Goal: Information Seeking & Learning: Check status

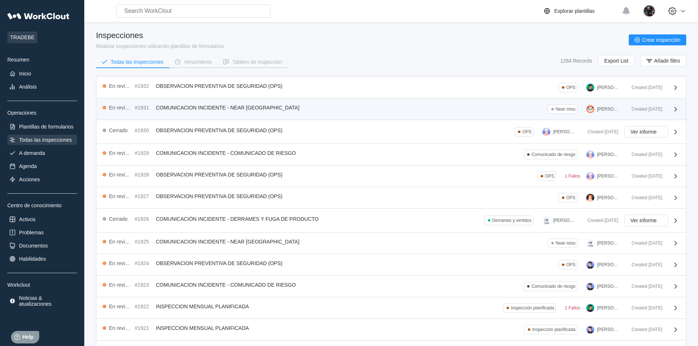
click at [399, 115] on div "En revisión #1931 COMUNICACION INCIDENTE - NEAR MISS Near miss [PERSON_NAME] Cr…" at bounding box center [391, 110] width 589 height 22
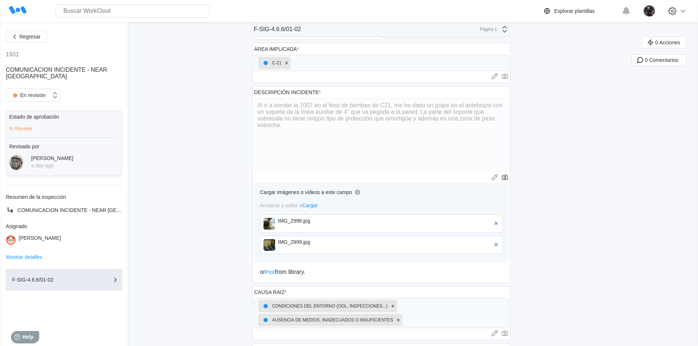
scroll to position [73, 0]
click at [269, 224] on img at bounding box center [269, 222] width 12 height 12
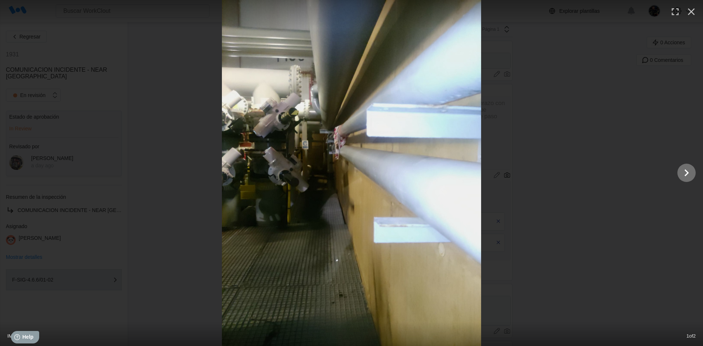
click at [683, 174] on icon "Show slide 2 of 2" at bounding box center [687, 173] width 14 height 18
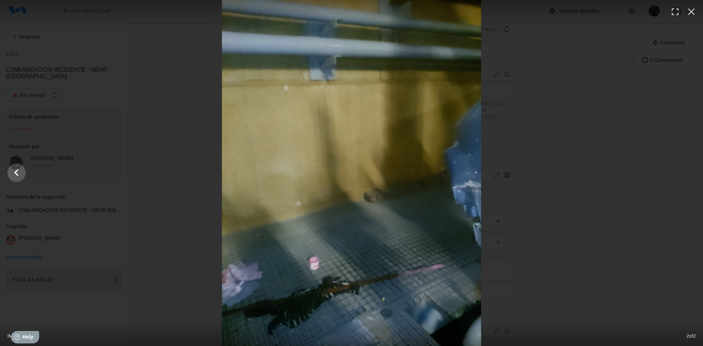
click at [683, 174] on div at bounding box center [351, 173] width 703 height 346
click at [15, 173] on icon "Show slide 1 of 2" at bounding box center [16, 172] width 4 height 7
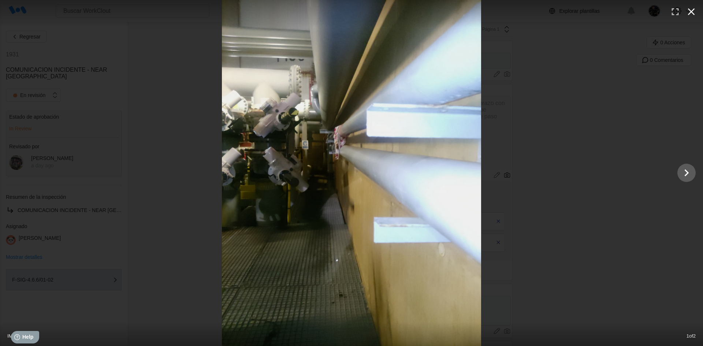
click at [690, 14] on icon "button" at bounding box center [691, 11] width 7 height 7
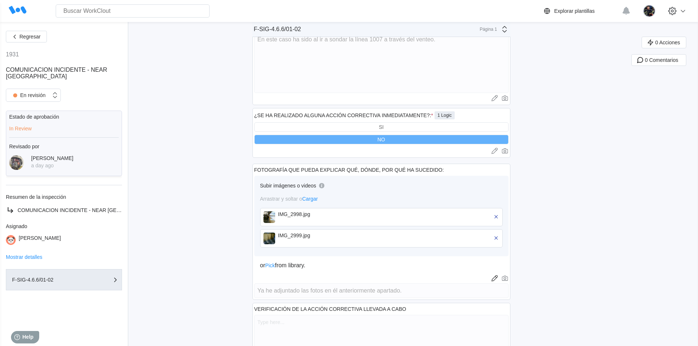
scroll to position [476, 0]
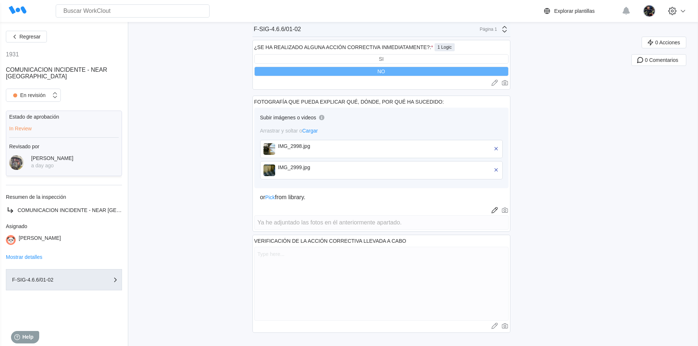
click at [279, 156] on div "IMG_2998.jpg" at bounding box center [381, 149] width 243 height 18
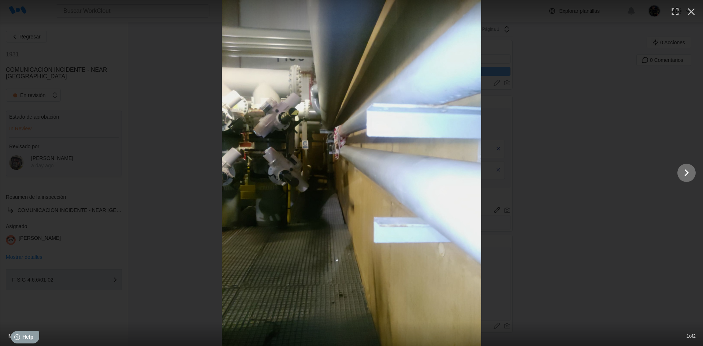
click at [690, 181] on icon "Show slide 2 of 2" at bounding box center [687, 173] width 14 height 18
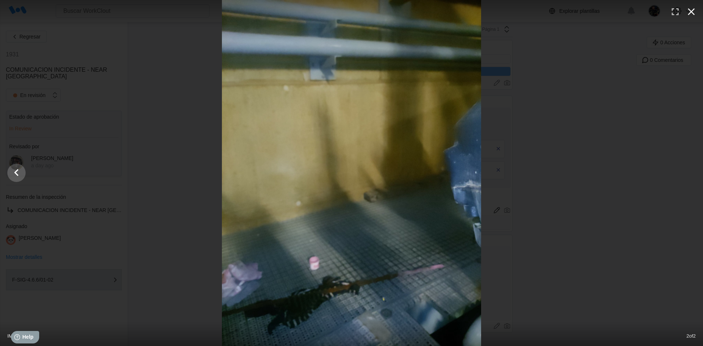
click at [692, 11] on icon "button" at bounding box center [692, 12] width 12 height 12
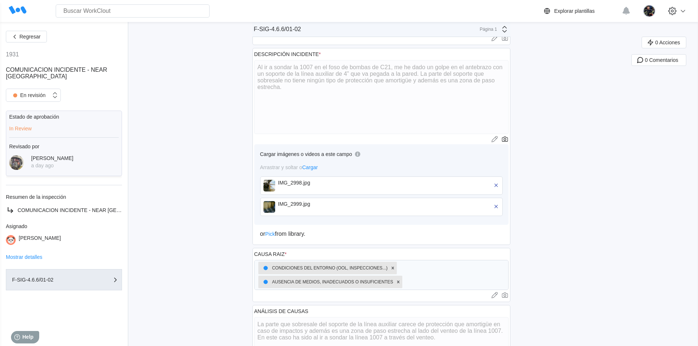
scroll to position [0, 0]
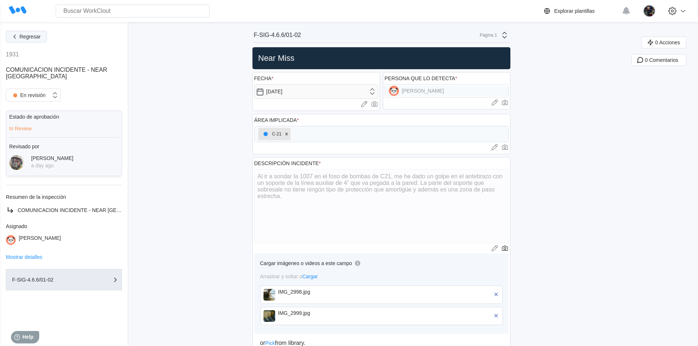
click at [35, 34] on span "Regresar" at bounding box center [29, 36] width 21 height 5
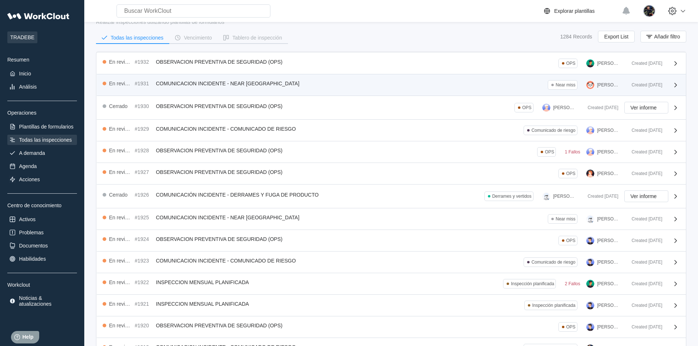
scroll to position [37, 0]
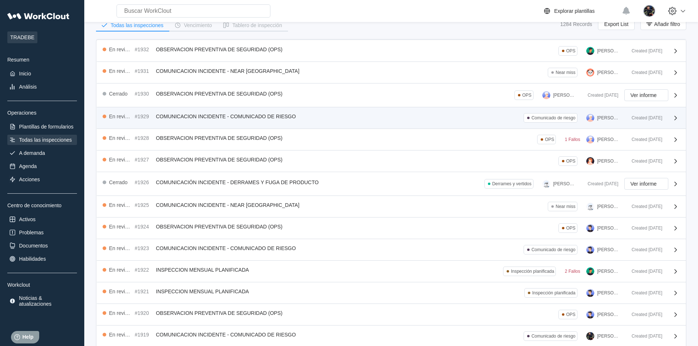
click at [420, 120] on div "En revisión #1929 COMUNICACION INCIDENTE - COMUNICADO DE RIESGO Comunicado de r…" at bounding box center [364, 118] width 523 height 10
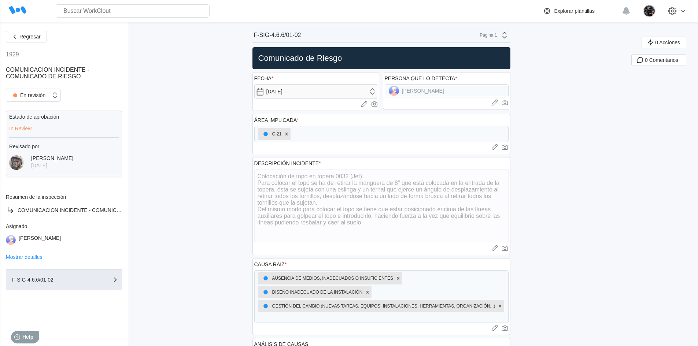
scroll to position [220, 0]
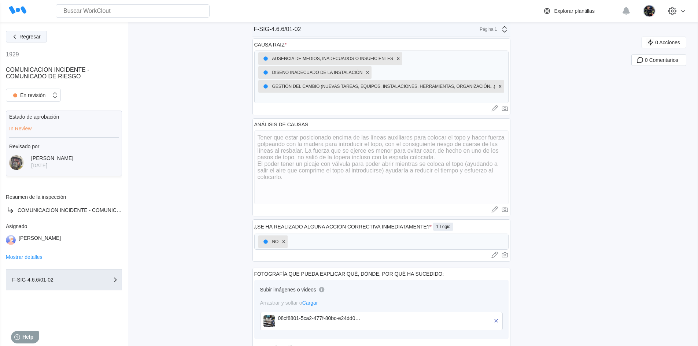
click at [30, 42] on button "Regresar" at bounding box center [26, 37] width 41 height 12
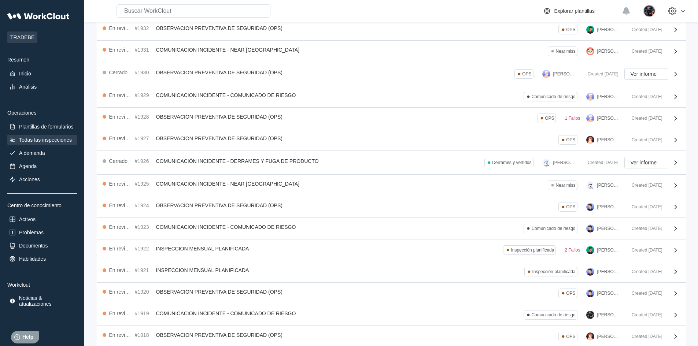
scroll to position [94, 0]
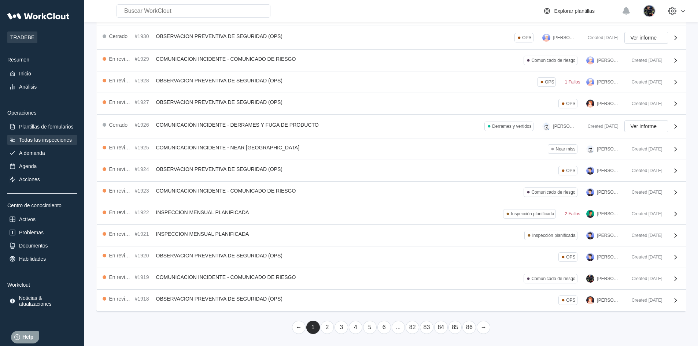
click at [339, 326] on link "3" at bounding box center [342, 327] width 14 height 13
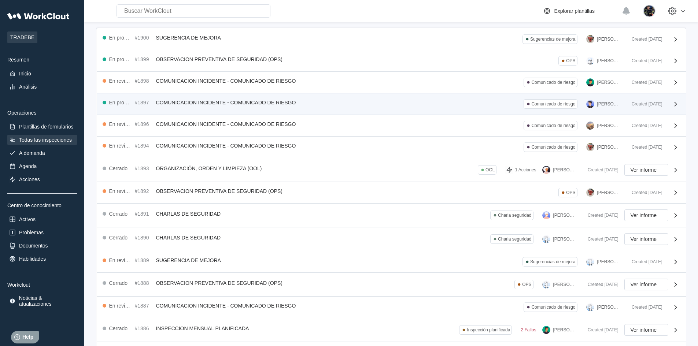
scroll to position [103, 0]
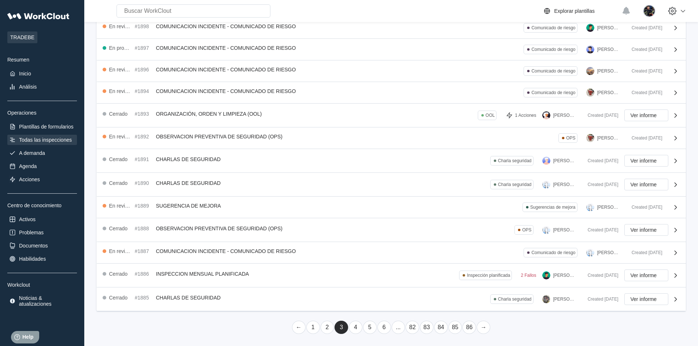
click at [359, 329] on link "4" at bounding box center [356, 327] width 14 height 13
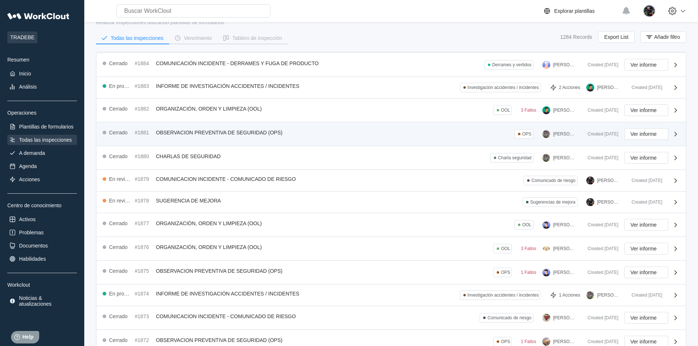
scroll to position [37, 0]
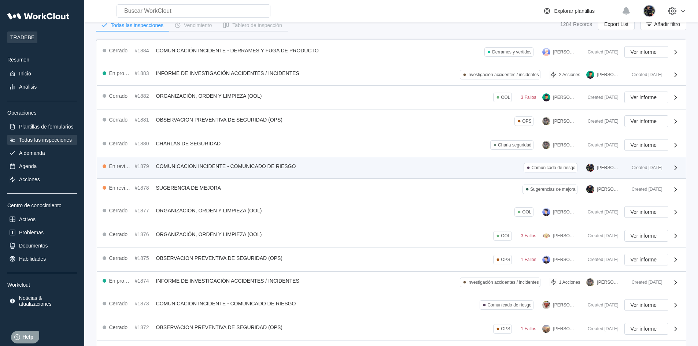
click at [342, 168] on div "En revisión #1879 COMUNICACION INCIDENTE - COMUNICADO DE RIESGO Comunicado de r…" at bounding box center [364, 168] width 523 height 10
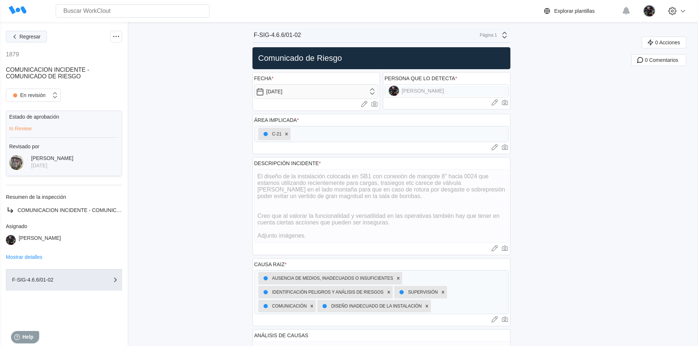
click at [40, 39] on span "Regresar" at bounding box center [29, 36] width 21 height 5
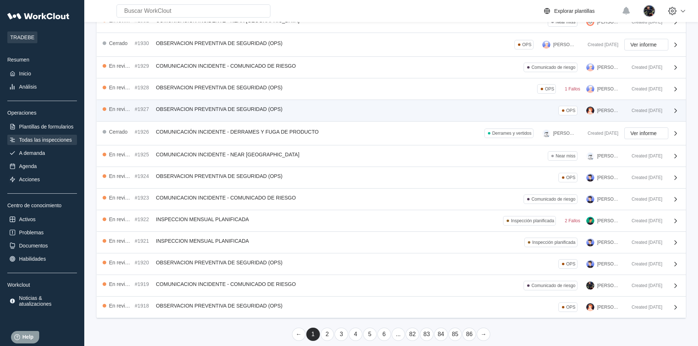
scroll to position [94, 0]
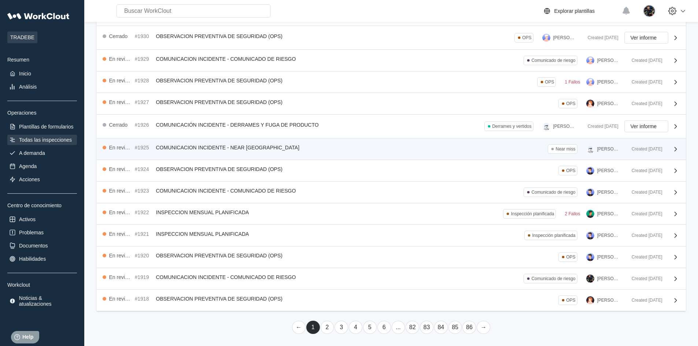
click at [362, 152] on div "En revisión #1925 COMUNICACION INCIDENTE - NEAR MISS Near miss [PERSON_NAME]" at bounding box center [364, 149] width 523 height 10
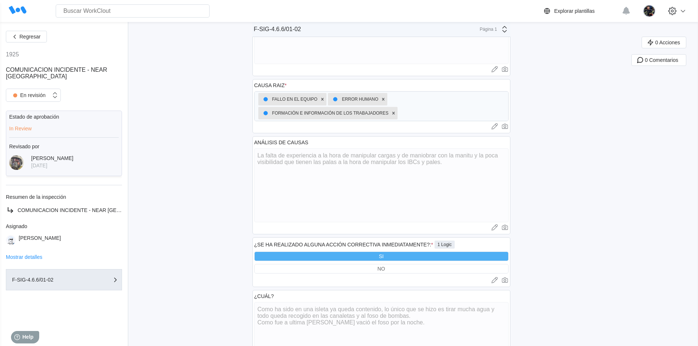
scroll to position [256, 0]
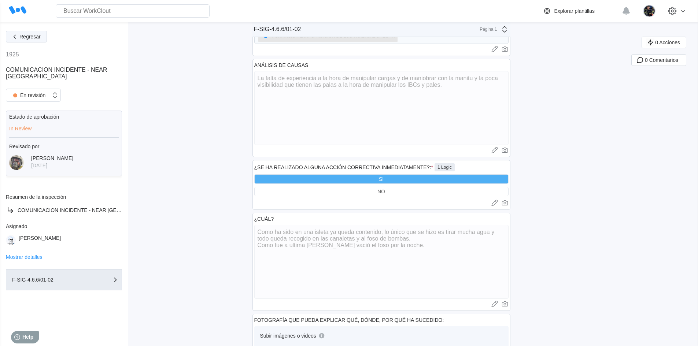
click at [31, 40] on button "Regresar" at bounding box center [26, 37] width 41 height 12
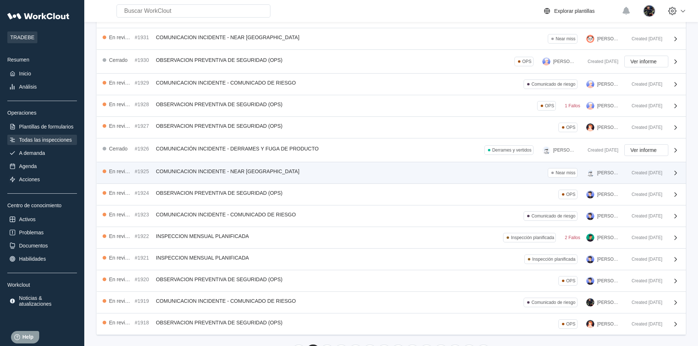
scroll to position [58, 0]
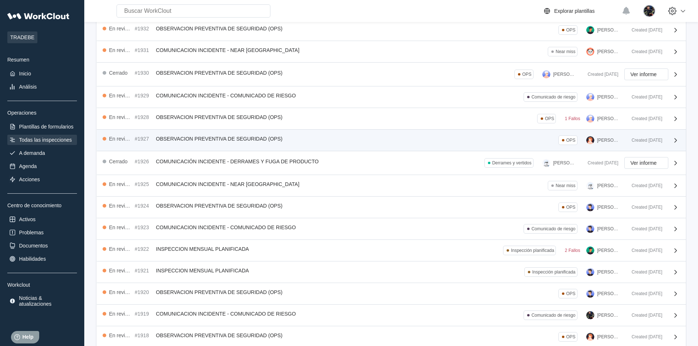
click at [360, 140] on div "En revisión #1927 OBSERVACION PREVENTIVA DE SEGURIDAD (OPS) OPS [PERSON_NAME]" at bounding box center [364, 141] width 523 height 10
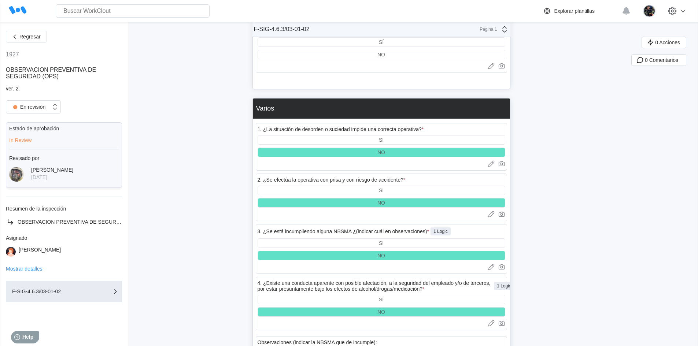
scroll to position [2568, 0]
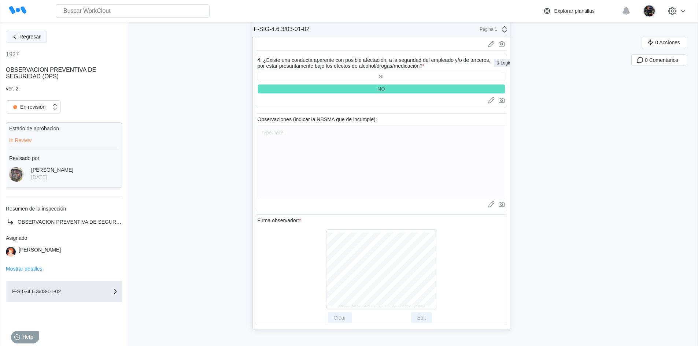
click at [30, 34] on span "Regresar" at bounding box center [29, 36] width 21 height 5
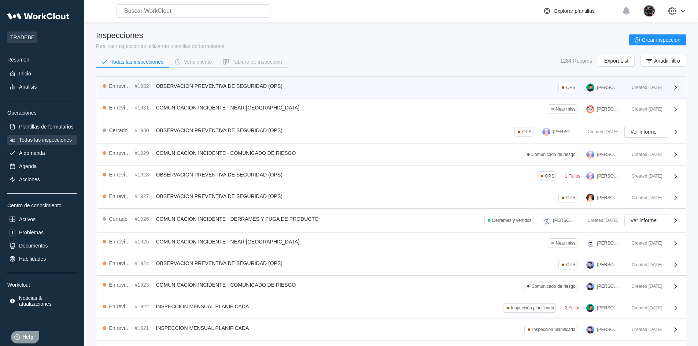
click at [386, 85] on div "En revisión #1932 OBSERVACION PREVENTIVA DE SEGURIDAD (OPS) OPS [PERSON_NAME] D…" at bounding box center [364, 88] width 523 height 10
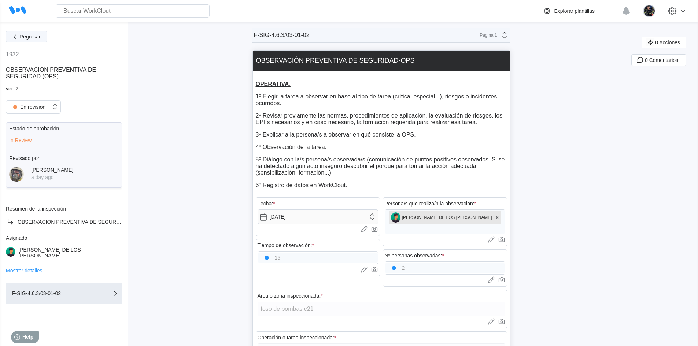
click at [37, 35] on span "Regresar" at bounding box center [29, 36] width 21 height 5
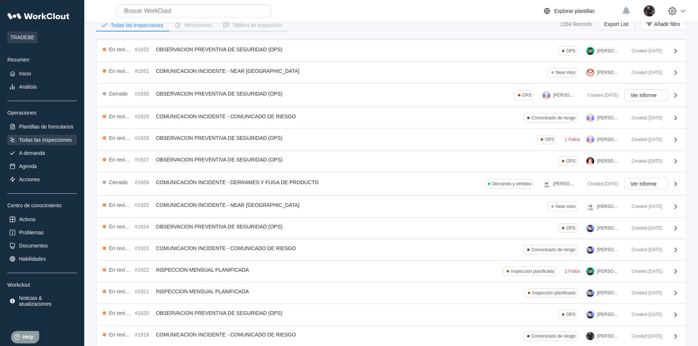
scroll to position [73, 0]
